Goal: Task Accomplishment & Management: Manage account settings

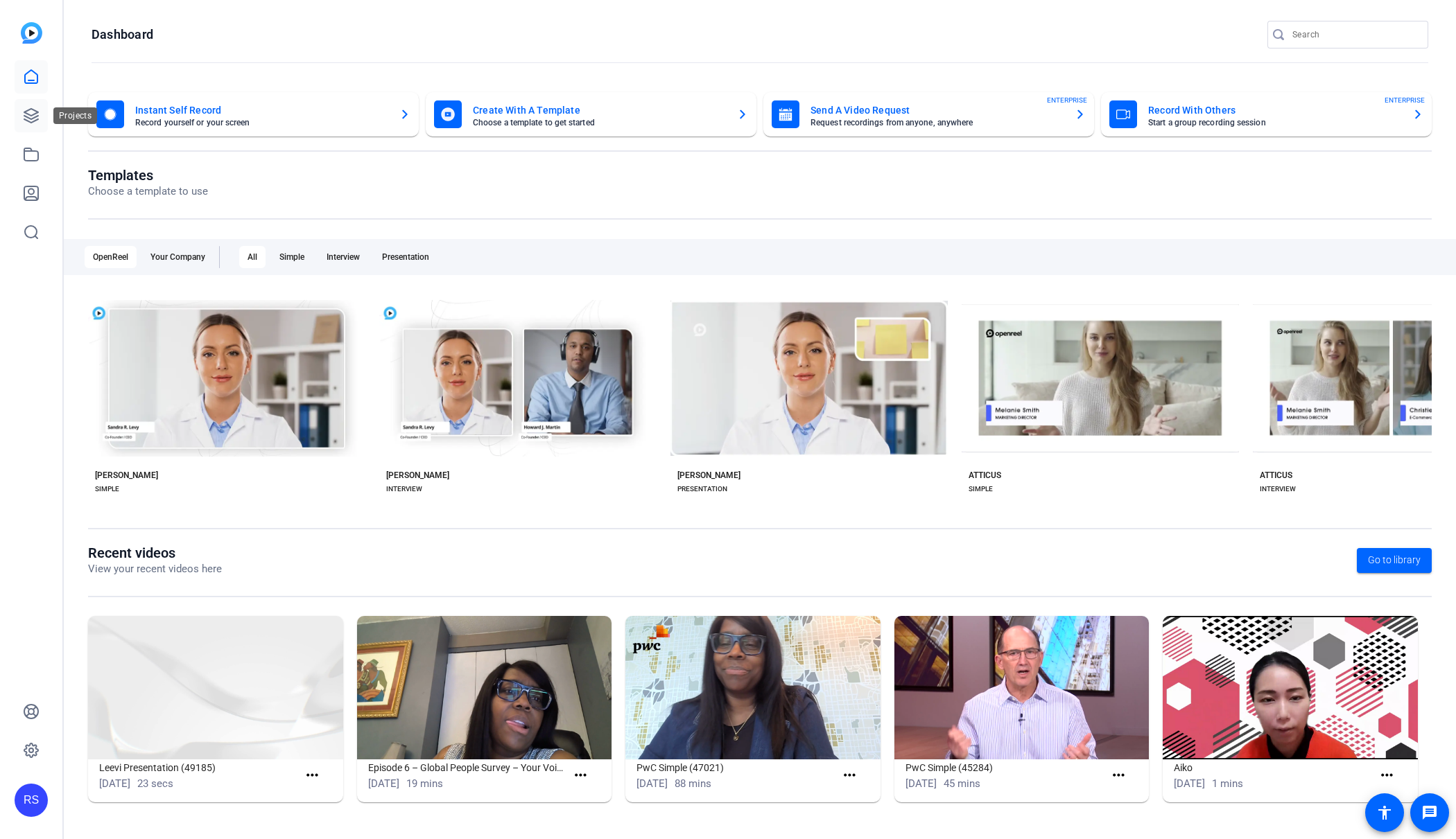
click at [41, 117] on link at bounding box center [31, 116] width 33 height 33
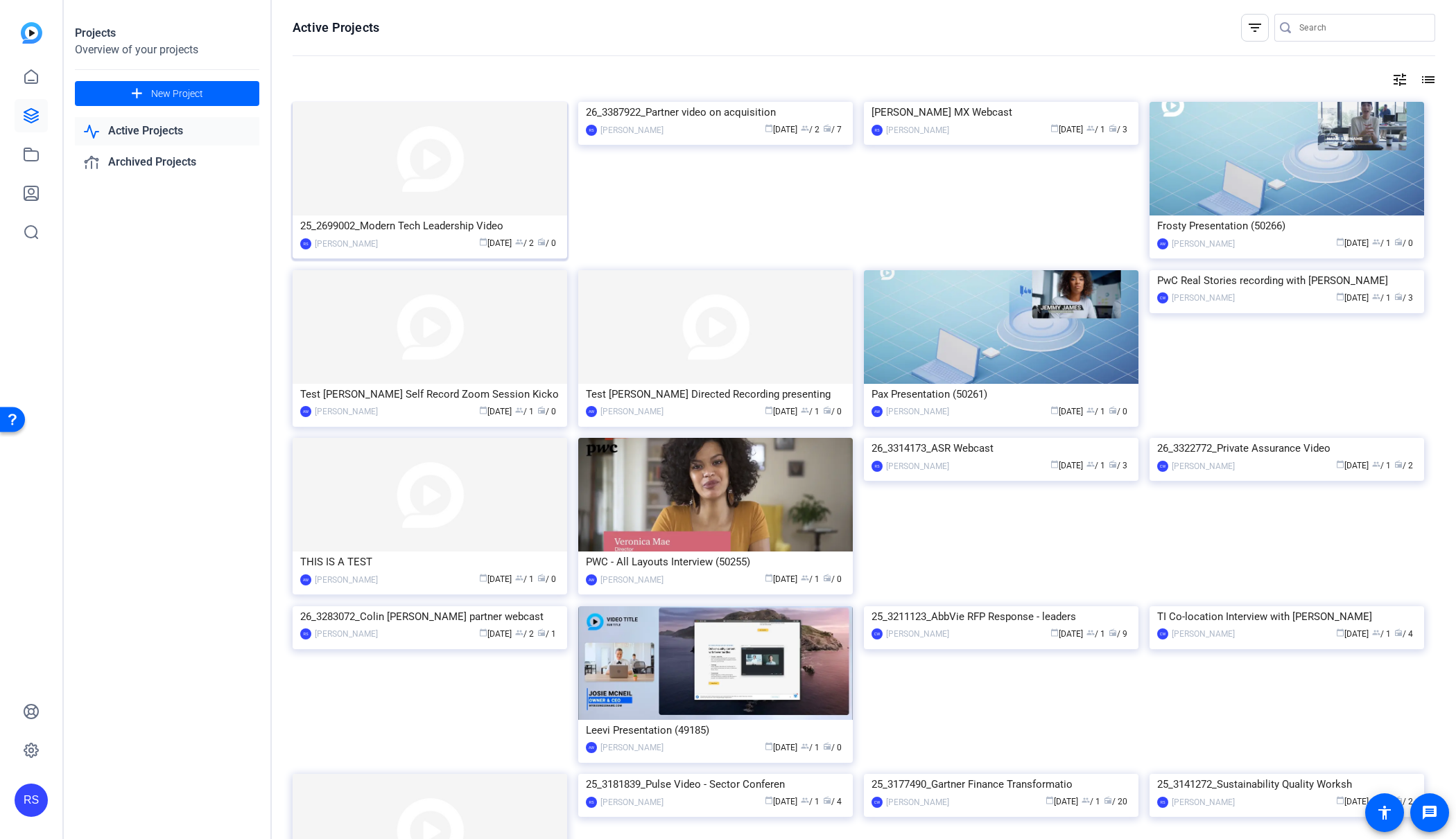
click at [457, 208] on img at bounding box center [430, 158] width 275 height 114
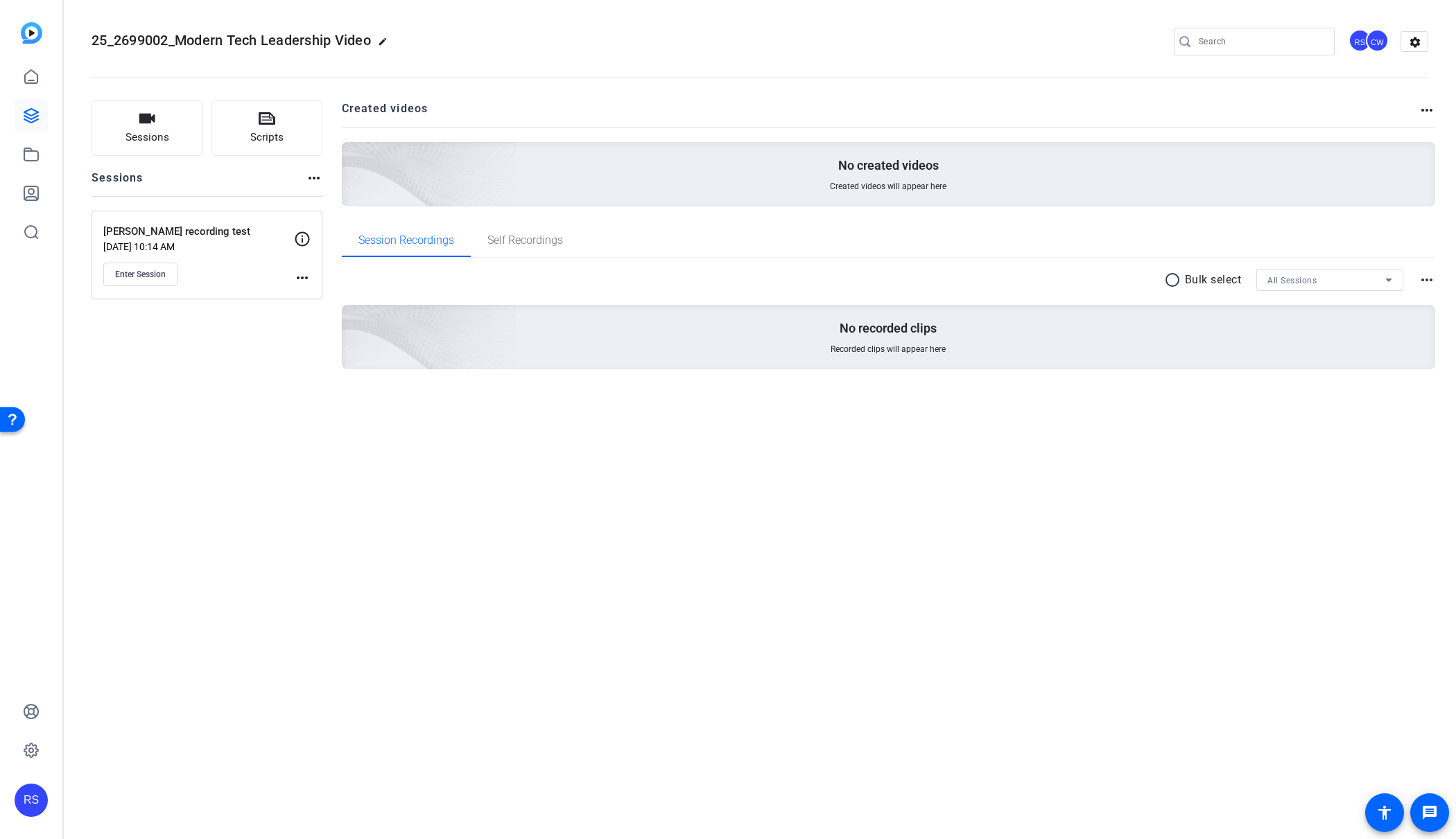
click at [301, 274] on mat-icon "more_horiz" at bounding box center [301, 277] width 16 height 16
click at [319, 290] on span "Edit Session" at bounding box center [337, 297] width 63 height 16
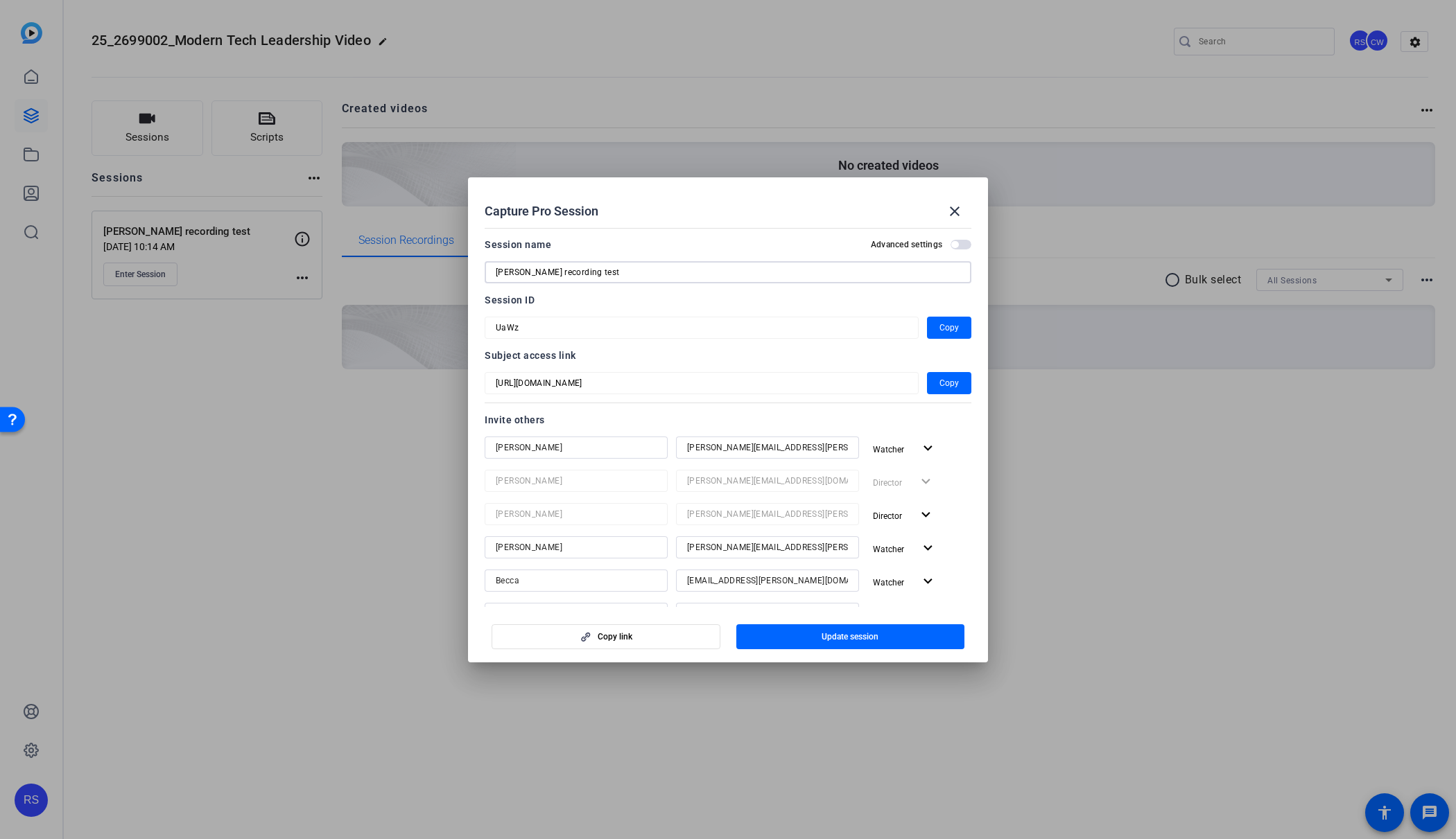
drag, startPoint x: 526, startPoint y: 271, endPoint x: 455, endPoint y: 264, distance: 71.3
click at [455, 264] on div "Capture Pro Session close Session name Advanced settings [PERSON_NAME] recordin…" at bounding box center [728, 420] width 1456 height 839
type input "Recording test"
click at [840, 640] on span "Update session" at bounding box center [850, 636] width 57 height 11
